Goal: Task Accomplishment & Management: Use online tool/utility

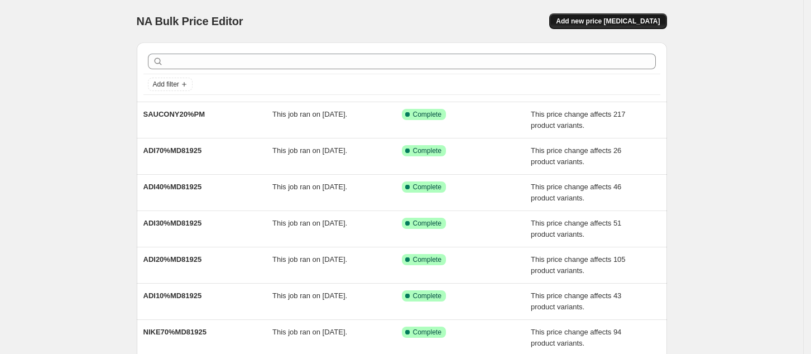
click at [600, 25] on span "Add new price [MEDICAL_DATA]" at bounding box center [608, 21] width 104 height 9
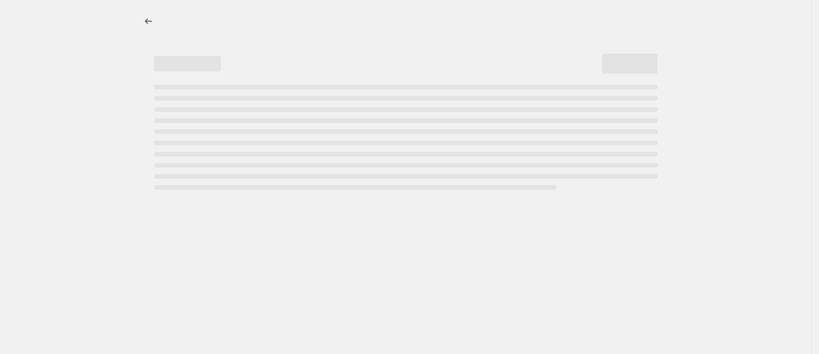
select select "percentage"
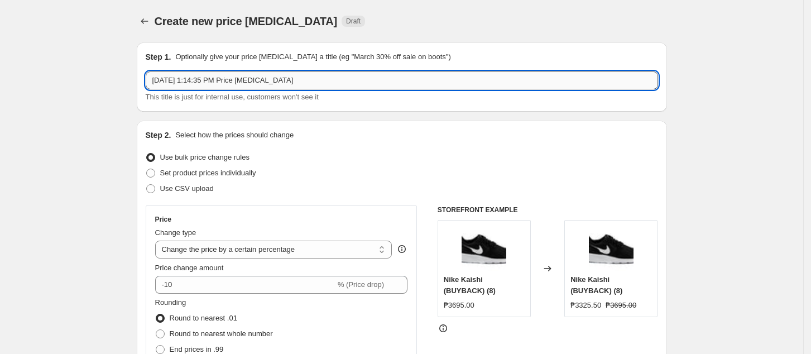
click at [297, 85] on input "[DATE] 1:14:35 PM Price [MEDICAL_DATA]" at bounding box center [402, 80] width 513 height 18
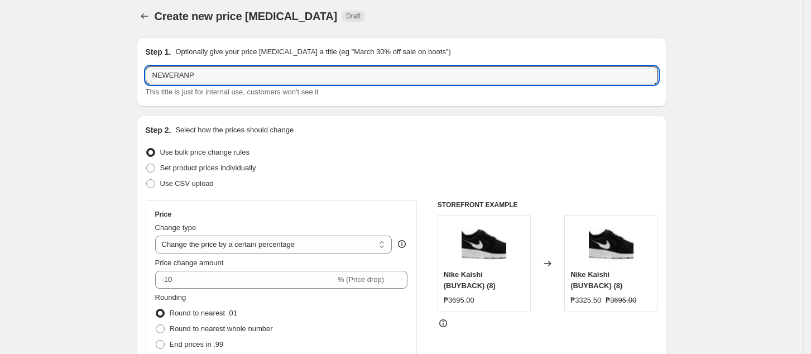
scroll to position [74, 0]
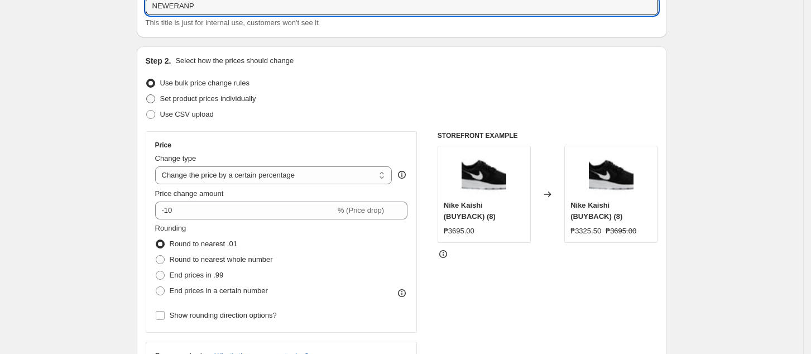
type input "NEWERANP"
click at [215, 98] on span "Set product prices individually" at bounding box center [208, 98] width 96 height 8
click at [147, 95] on input "Set product prices individually" at bounding box center [146, 94] width 1 height 1
radio input "true"
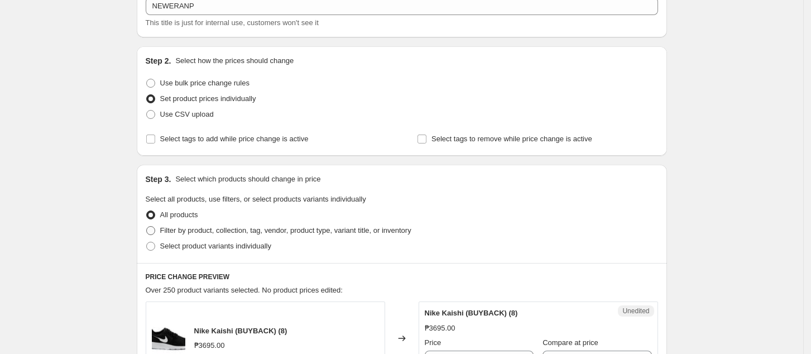
click at [197, 229] on span "Filter by product, collection, tag, vendor, product type, variant title, or inv…" at bounding box center [285, 230] width 251 height 8
click at [147, 227] on input "Filter by product, collection, tag, vendor, product type, variant title, or inv…" at bounding box center [146, 226] width 1 height 1
radio input "true"
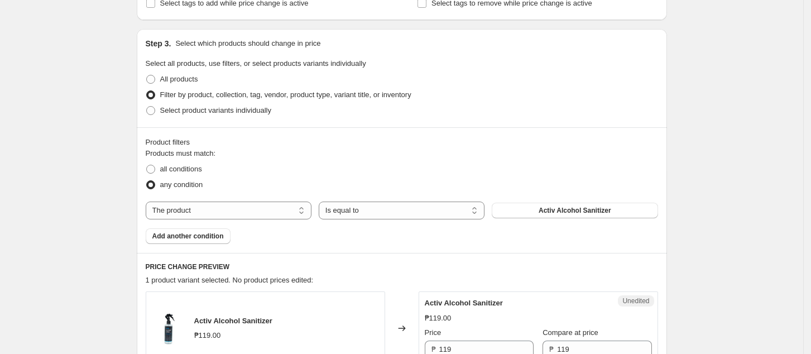
scroll to position [223, 0]
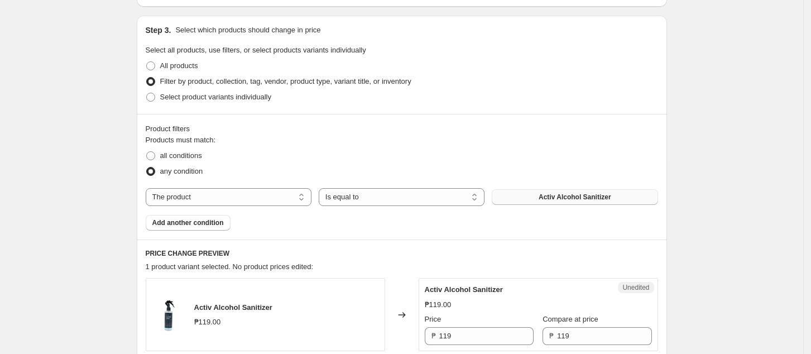
click at [536, 197] on button "Activ Alcohol Sanitizer" at bounding box center [575, 197] width 166 height 16
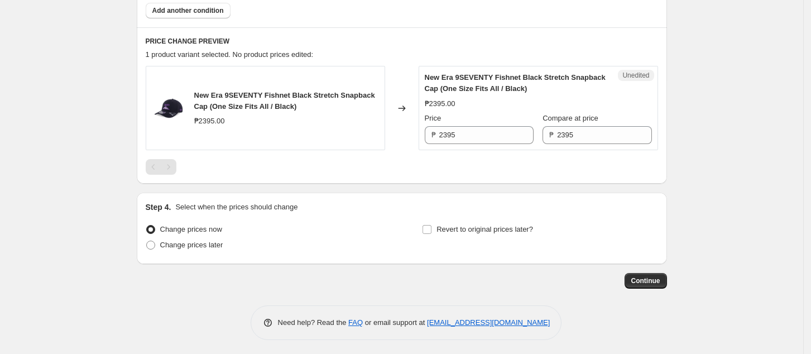
scroll to position [444, 0]
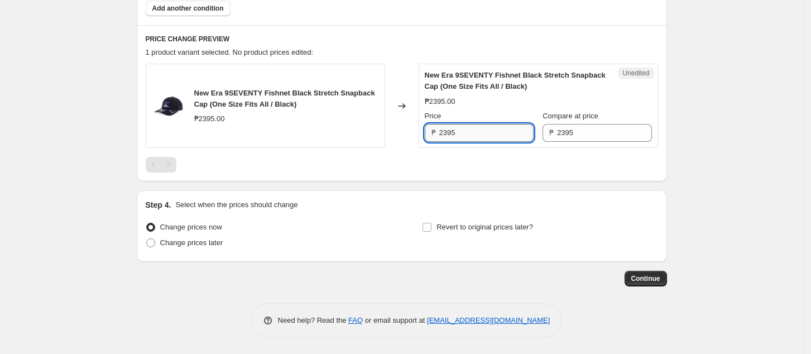
click at [449, 130] on input "2395" at bounding box center [486, 133] width 94 height 18
type input "2595"
drag, startPoint x: 549, startPoint y: 127, endPoint x: 520, endPoint y: 126, distance: 29.6
click at [513, 130] on div "Price ₱ 2595 Compare at price ₱ 2395" at bounding box center [538, 126] width 227 height 31
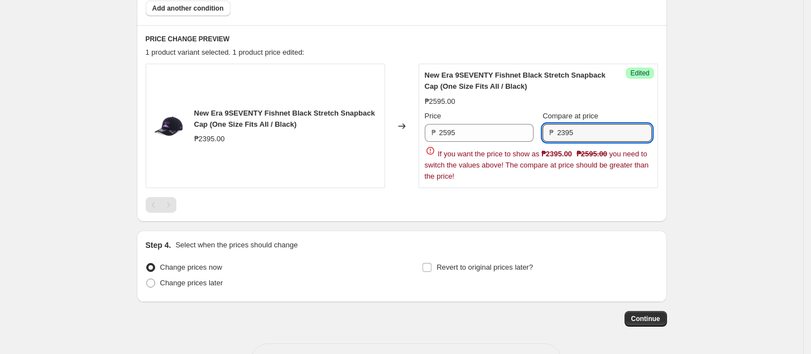
paste input "5"
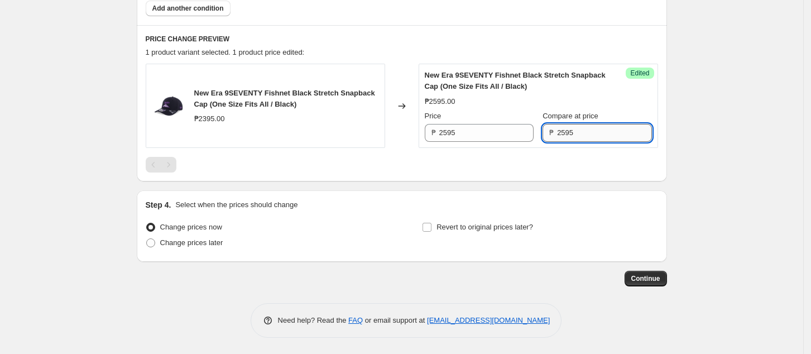
click at [617, 137] on input "2595" at bounding box center [604, 133] width 94 height 18
click at [515, 142] on div "Success Edited New Era 9SEVENTY Fishnet Black Stretch Snapback Cap (One Size Fi…" at bounding box center [539, 106] width 240 height 84
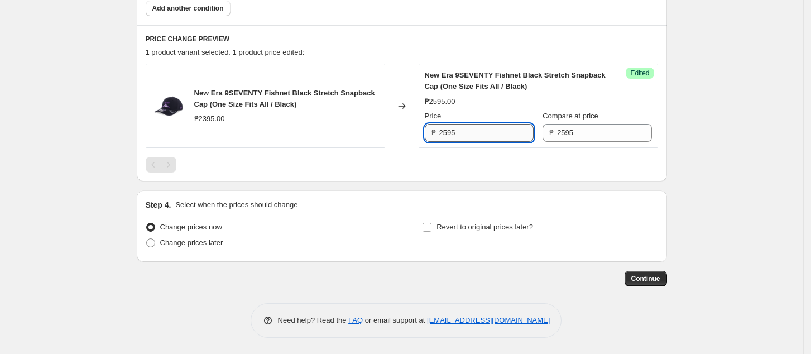
click at [515, 129] on input "2595" at bounding box center [486, 133] width 94 height 18
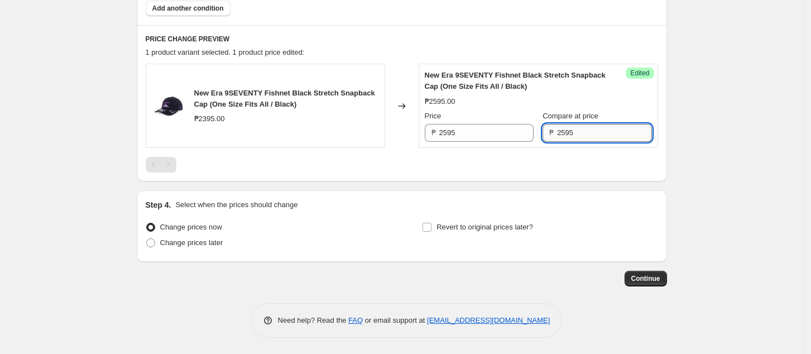
click at [594, 124] on input "2595" at bounding box center [604, 133] width 94 height 18
click at [601, 116] on div "Compare at price" at bounding box center [597, 116] width 109 height 11
click at [601, 131] on input "2595" at bounding box center [604, 133] width 94 height 18
click at [568, 132] on input "2595" at bounding box center [604, 133] width 94 height 18
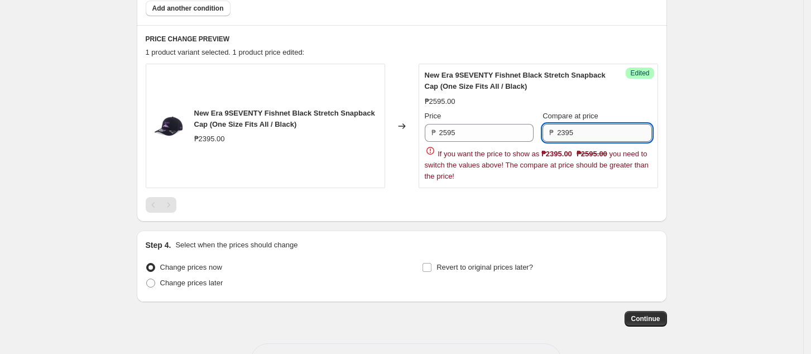
click at [605, 135] on input "2395" at bounding box center [604, 133] width 94 height 18
paste input "5"
type input "2595"
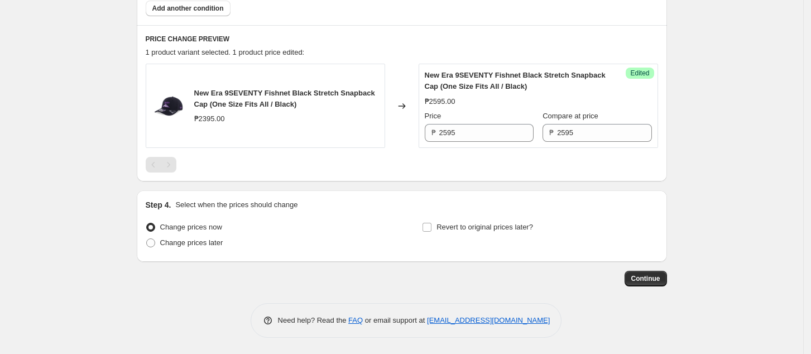
click at [201, 240] on span "Change prices later" at bounding box center [191, 242] width 63 height 8
click at [147, 239] on input "Change prices later" at bounding box center [146, 238] width 1 height 1
radio input "true"
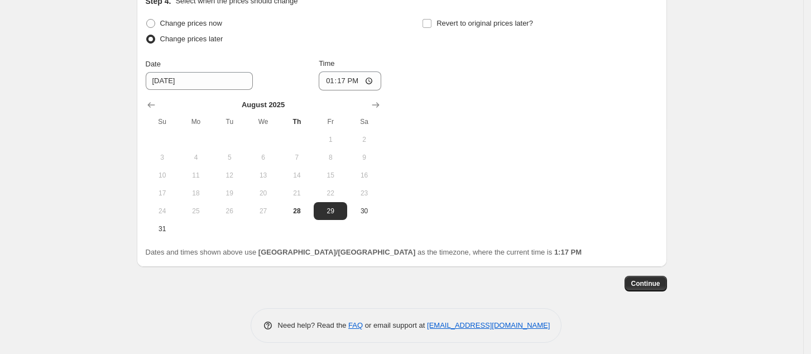
scroll to position [653, 0]
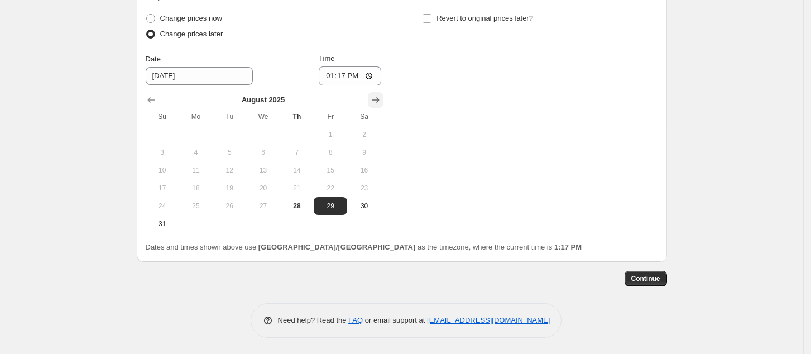
click at [379, 95] on icon "Show next month, September 2025" at bounding box center [375, 99] width 11 height 11
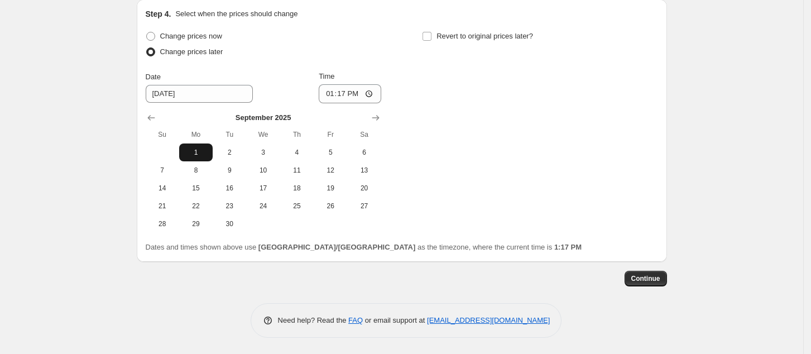
click at [200, 149] on span "1" at bounding box center [196, 152] width 25 height 9
type input "[DATE]"
click at [325, 92] on input "13:17" at bounding box center [350, 93] width 63 height 19
type input "00:00"
click at [648, 279] on span "Continue" at bounding box center [645, 278] width 29 height 9
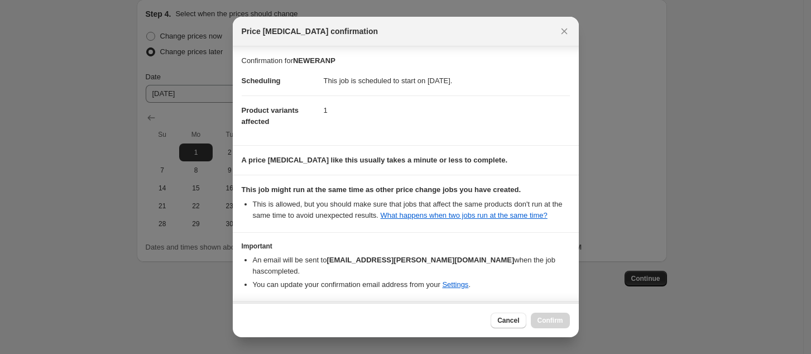
scroll to position [31, 0]
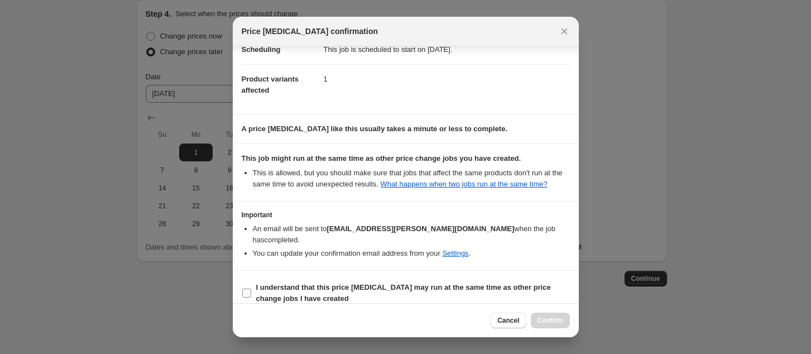
click at [409, 283] on b "I understand that this price [MEDICAL_DATA] may run at the same time as other p…" at bounding box center [403, 293] width 295 height 20
click at [251, 289] on input "I understand that this price [MEDICAL_DATA] may run at the same time as other p…" at bounding box center [246, 293] width 9 height 9
checkbox input "true"
click at [548, 319] on span "Confirm" at bounding box center [551, 320] width 26 height 9
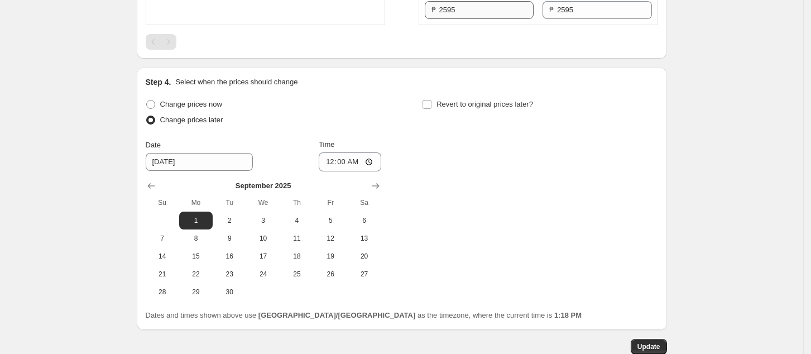
scroll to position [338, 0]
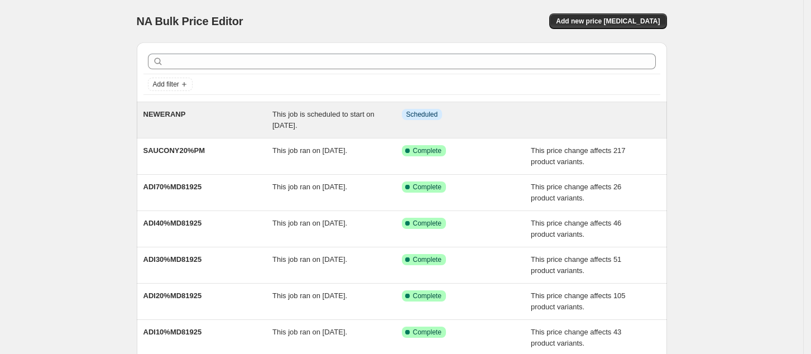
click at [486, 117] on div "Info Scheduled" at bounding box center [458, 114] width 113 height 11
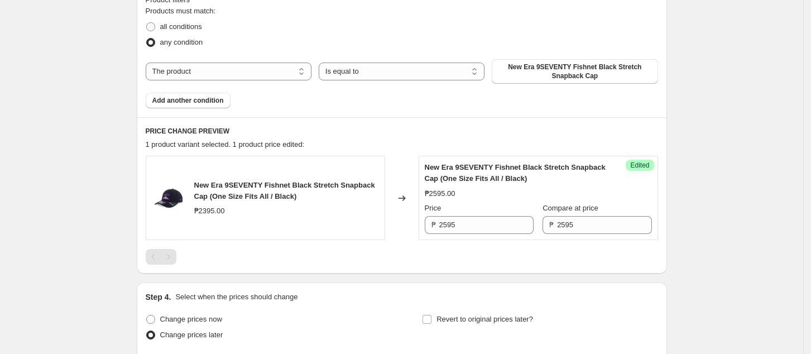
scroll to position [447, 0]
